Goal: Task Accomplishment & Management: Manage account settings

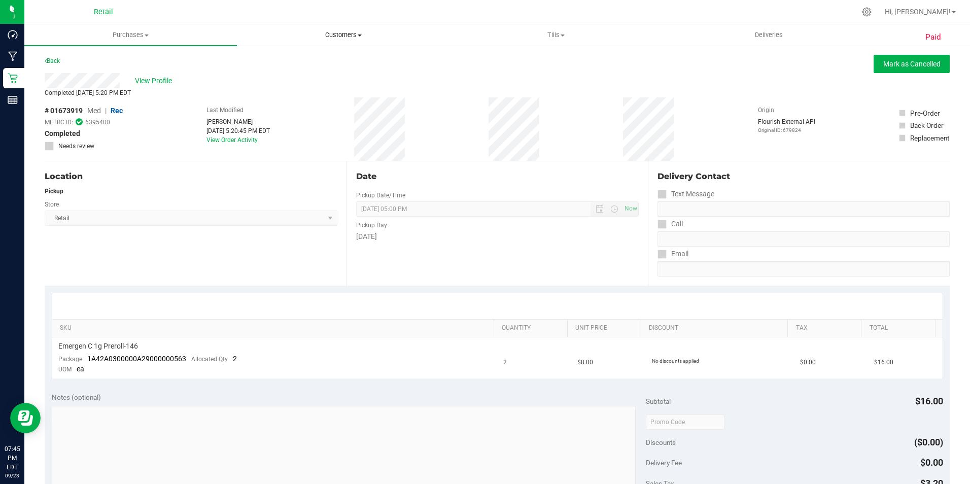
click at [330, 33] on span "Customers" at bounding box center [343, 34] width 212 height 9
click at [273, 58] on span "All customers" at bounding box center [273, 61] width 73 height 9
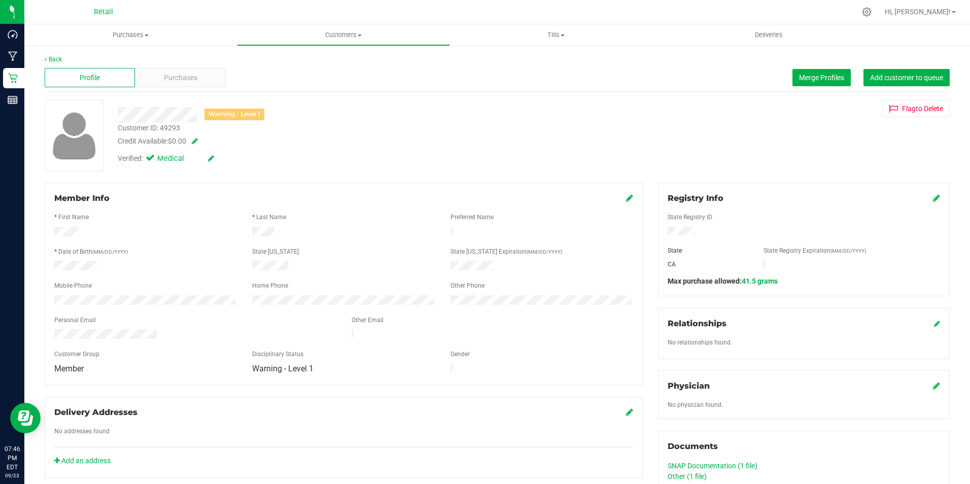
click at [197, 141] on span at bounding box center [193, 140] width 10 height 7
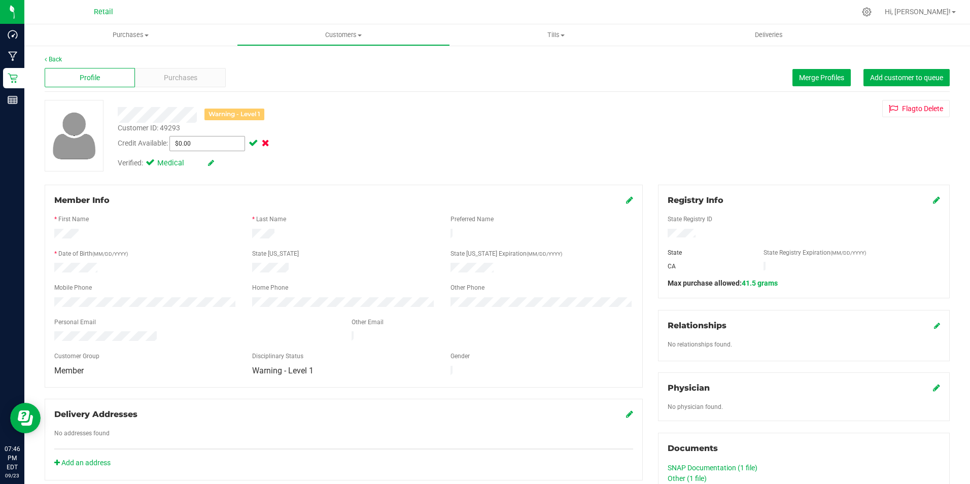
click at [197, 141] on span "$0.00 0" at bounding box center [207, 143] width 76 height 15
type input "6.30"
type input "$6.30"
click at [249, 145] on span at bounding box center [253, 142] width 12 height 7
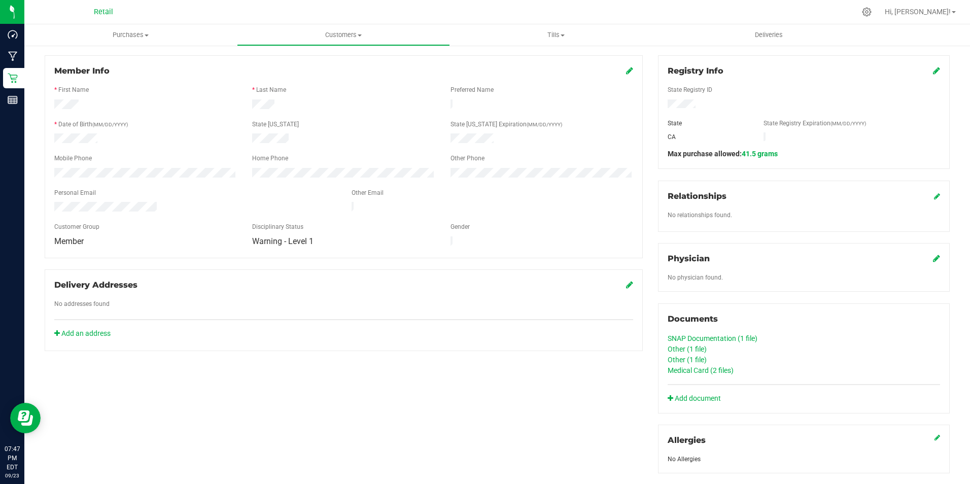
scroll to position [308, 0]
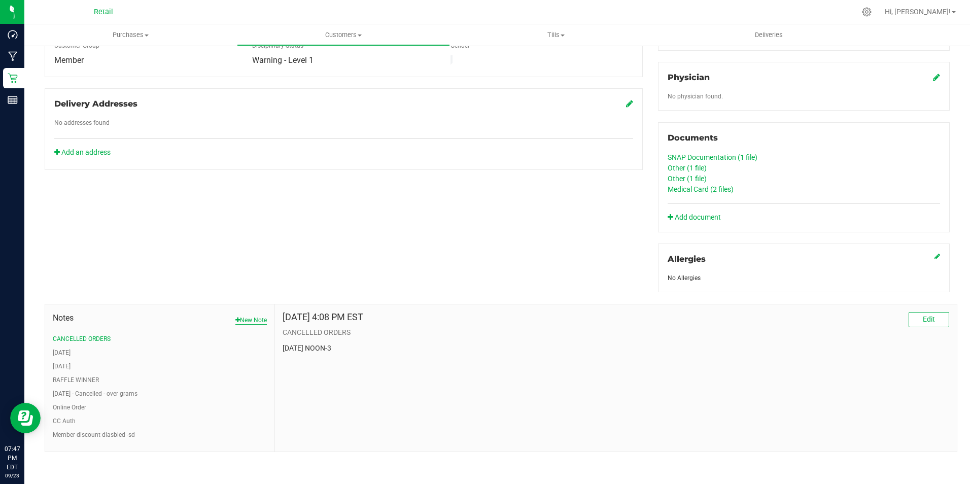
click at [254, 321] on button "New Note" at bounding box center [250, 320] width 31 height 9
click at [321, 344] on input "Note Title" at bounding box center [616, 346] width 667 height 15
type input "credit issued [DATE]"
click at [356, 383] on textarea "* Note" at bounding box center [616, 393] width 667 height 41
type textarea "c"
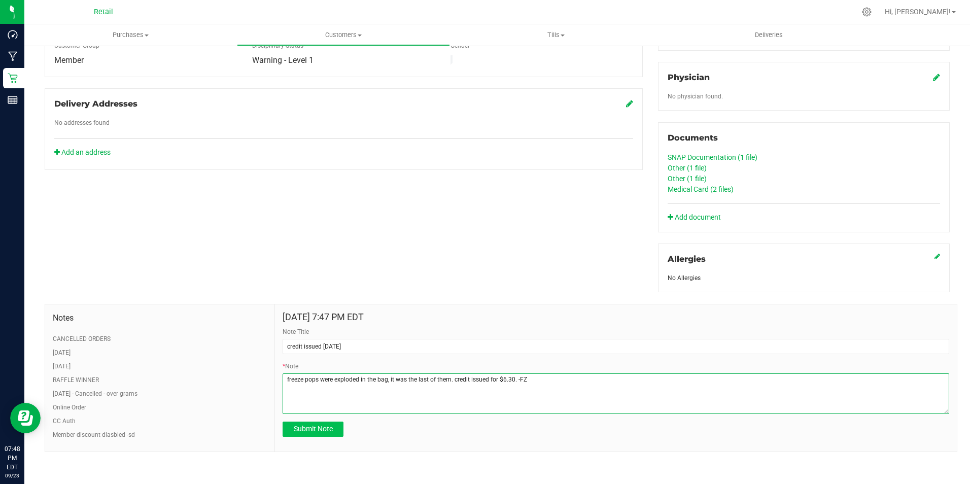
type textarea "freeze pops were exploded in the bag, it was the last of them. credit issued fo…"
click at [314, 426] on span "Submit Note" at bounding box center [313, 429] width 39 height 8
